Goal: Task Accomplishment & Management: Manage account settings

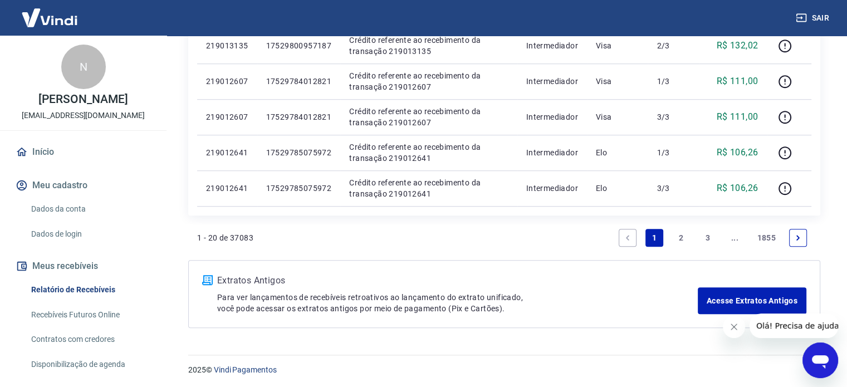
scroll to position [771, 0]
click at [789, 246] on li "Pagination" at bounding box center [798, 236] width 27 height 27
click at [799, 239] on icon "Next page" at bounding box center [798, 237] width 8 height 8
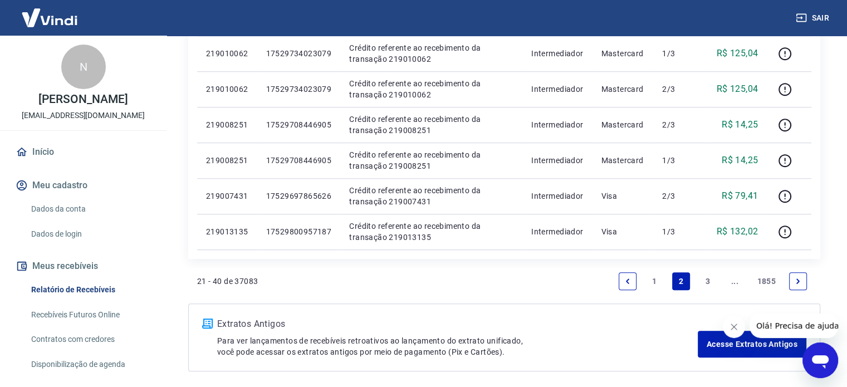
scroll to position [771, 0]
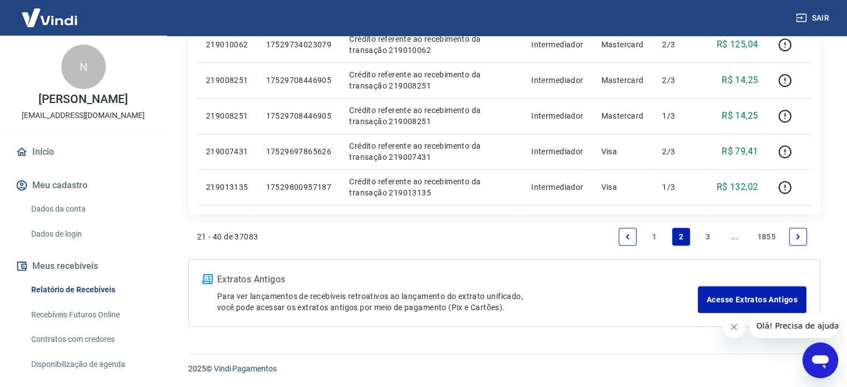
click at [799, 233] on icon "Next page" at bounding box center [798, 237] width 8 height 8
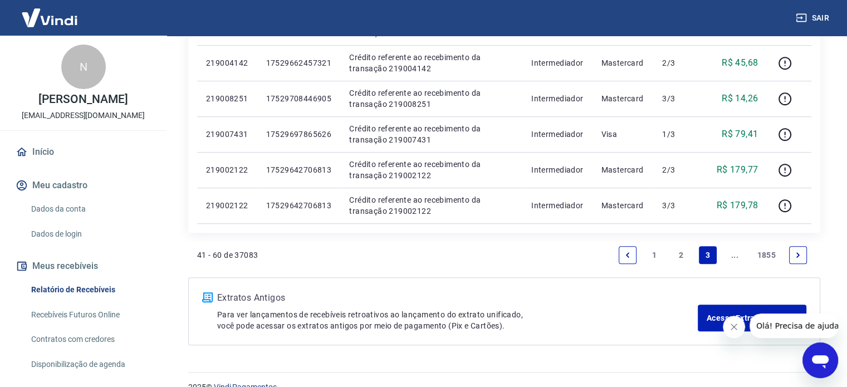
scroll to position [771, 0]
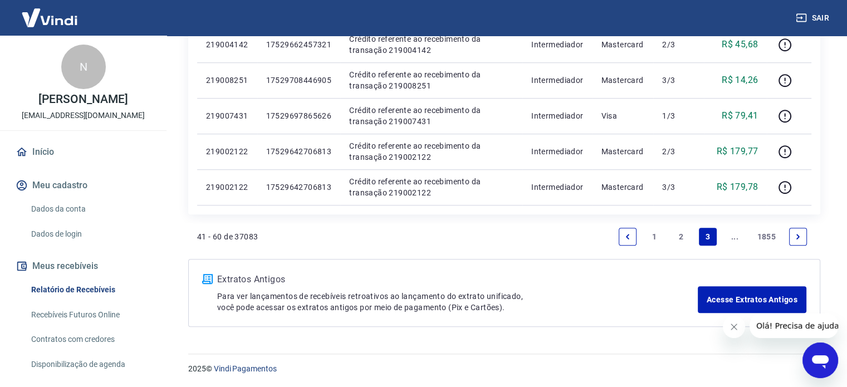
click at [801, 233] on icon "Next page" at bounding box center [798, 237] width 8 height 8
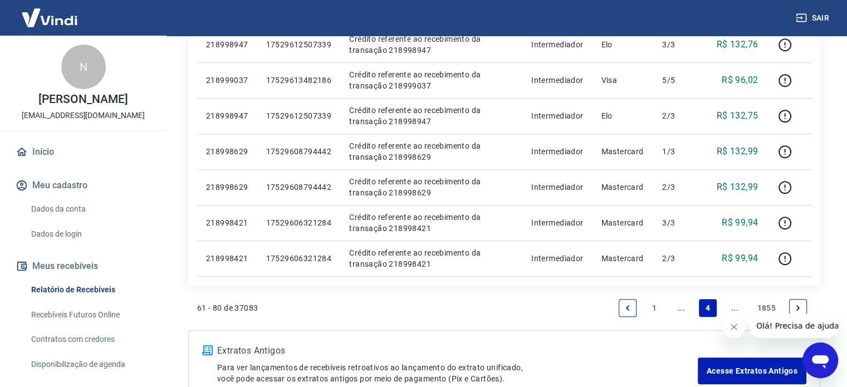
scroll to position [771, 0]
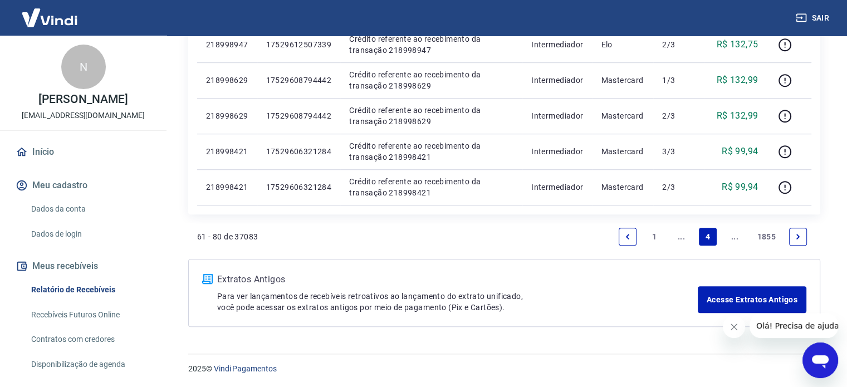
click at [794, 234] on icon "Next page" at bounding box center [798, 237] width 8 height 8
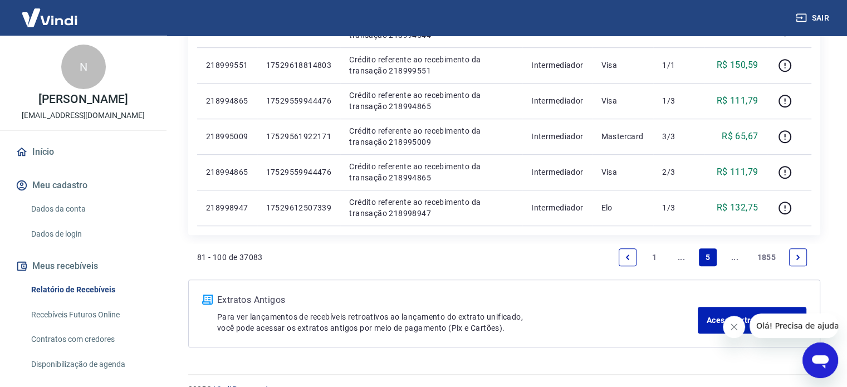
scroll to position [771, 0]
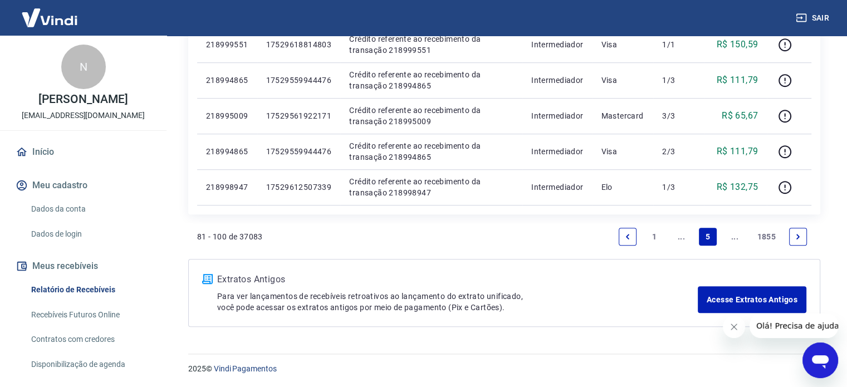
click at [798, 237] on icon "Next page" at bounding box center [798, 236] width 3 height 5
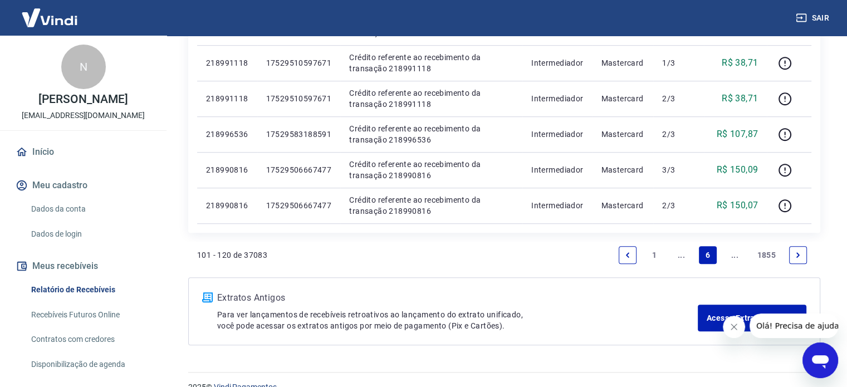
scroll to position [771, 0]
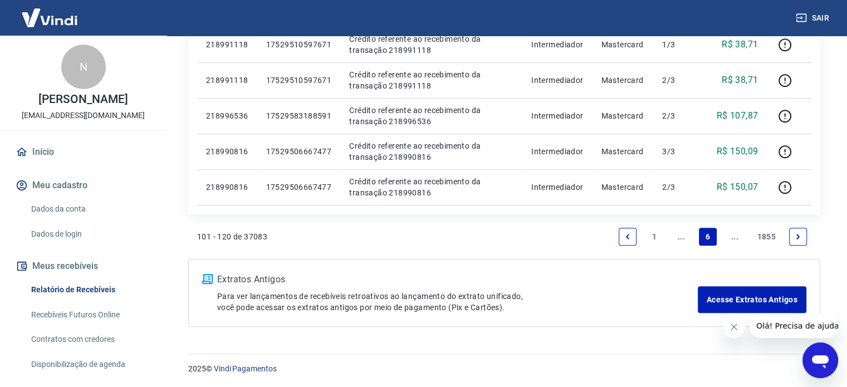
click at [798, 238] on icon "Next page" at bounding box center [798, 237] width 8 height 8
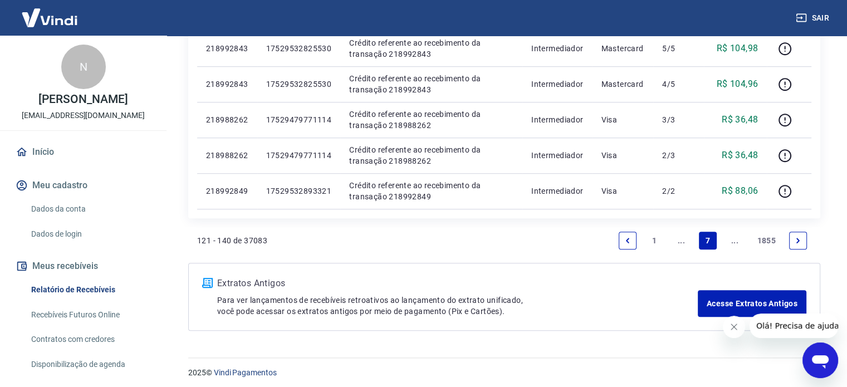
scroll to position [771, 0]
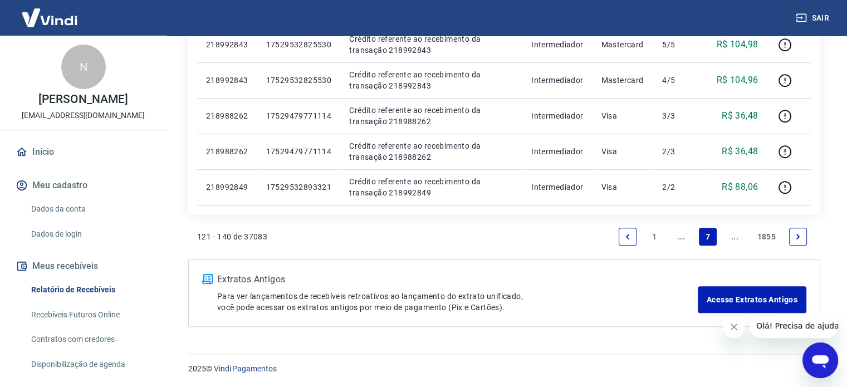
click at [804, 234] on link "Next page" at bounding box center [798, 237] width 18 height 18
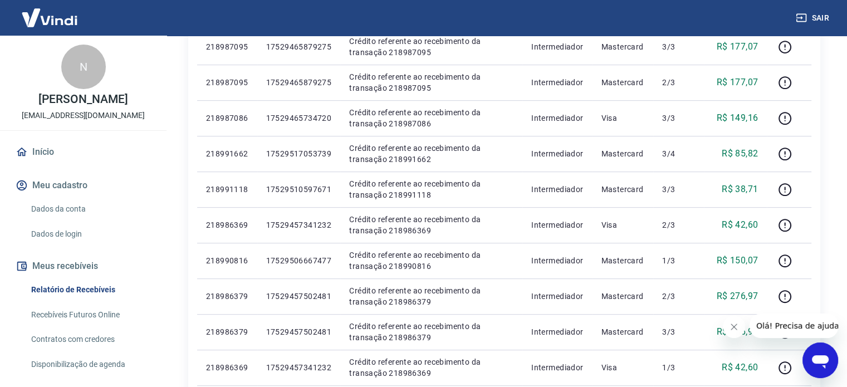
scroll to position [771, 0]
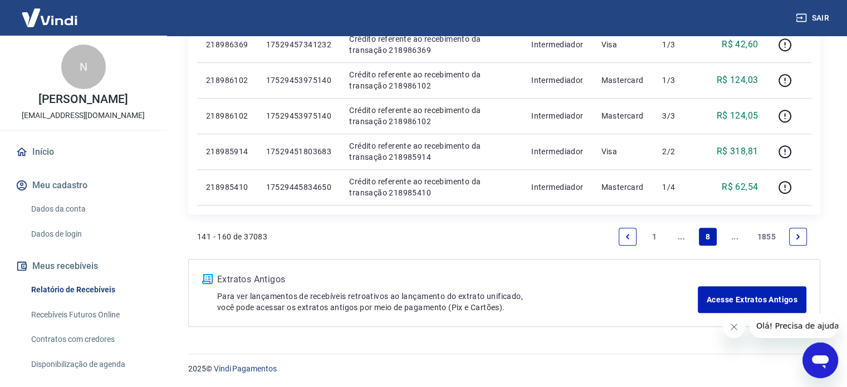
click at [735, 234] on link "..." at bounding box center [735, 237] width 18 height 18
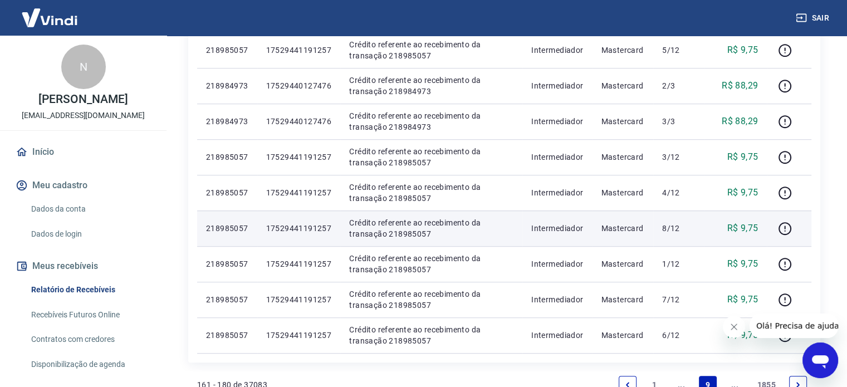
scroll to position [771, 0]
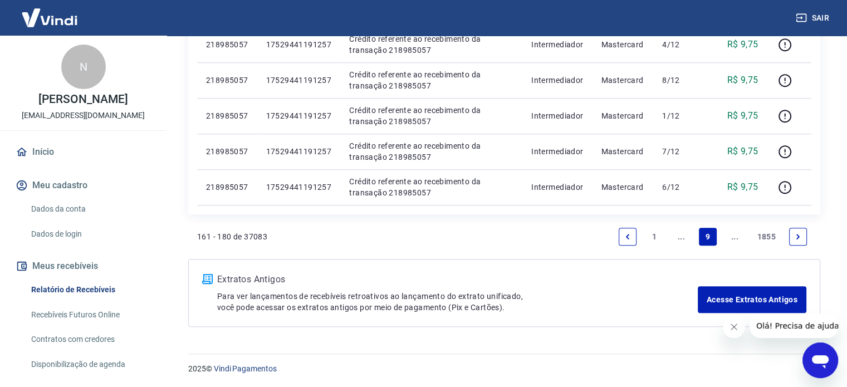
click at [795, 238] on icon "Next page" at bounding box center [798, 237] width 8 height 8
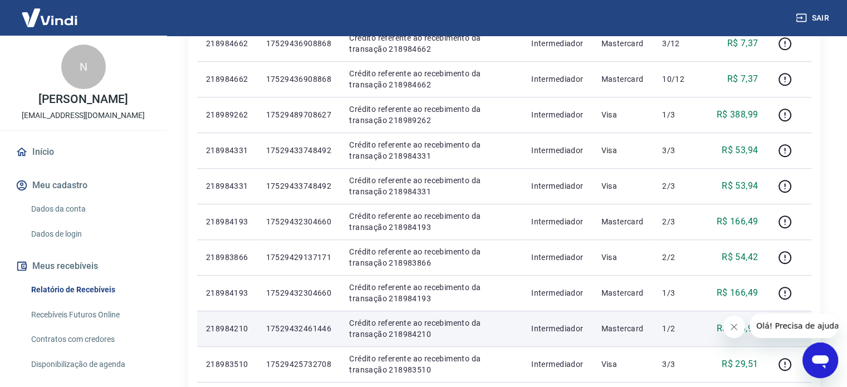
scroll to position [771, 0]
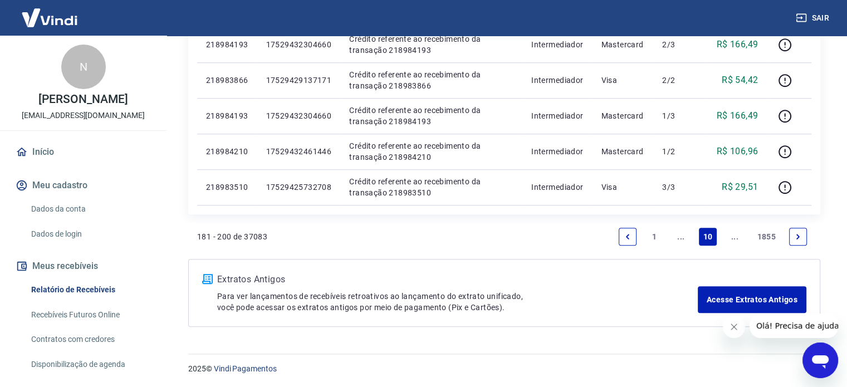
click at [802, 238] on link "Next page" at bounding box center [798, 237] width 18 height 18
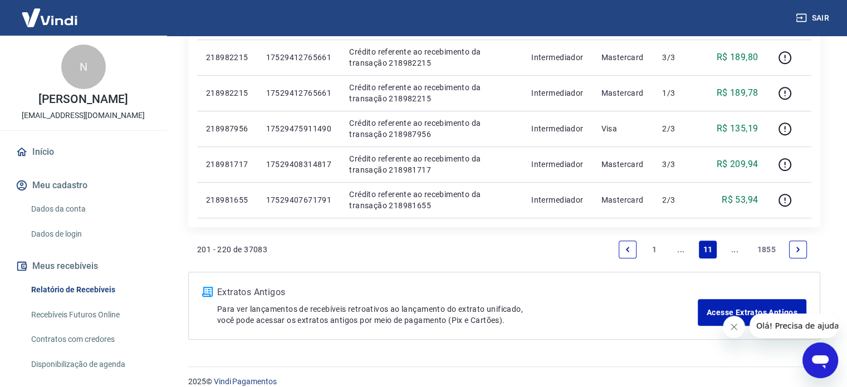
scroll to position [771, 0]
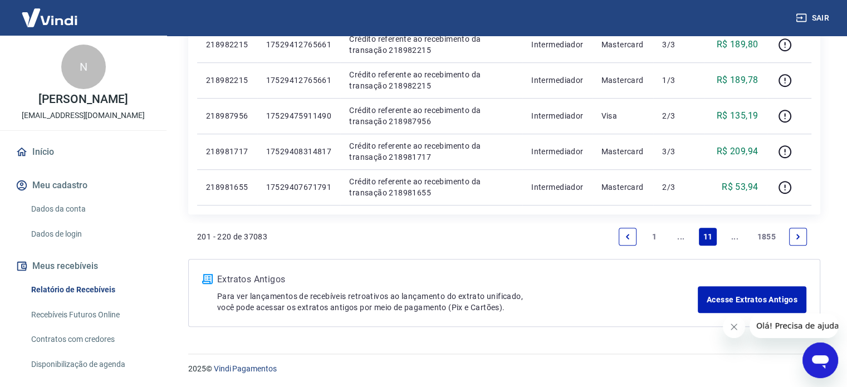
click at [796, 242] on link "Next page" at bounding box center [798, 237] width 18 height 18
